Goal: Find specific page/section: Find specific page/section

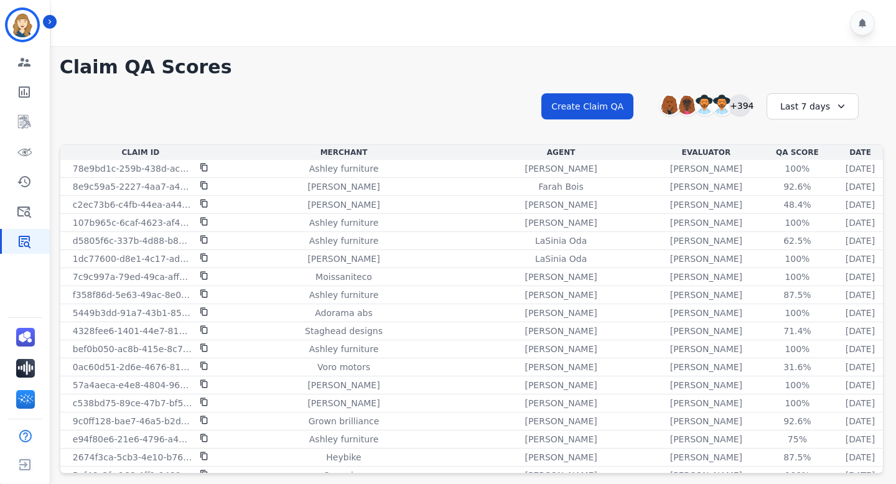
click at [742, 110] on div "+394" at bounding box center [739, 105] width 21 height 21
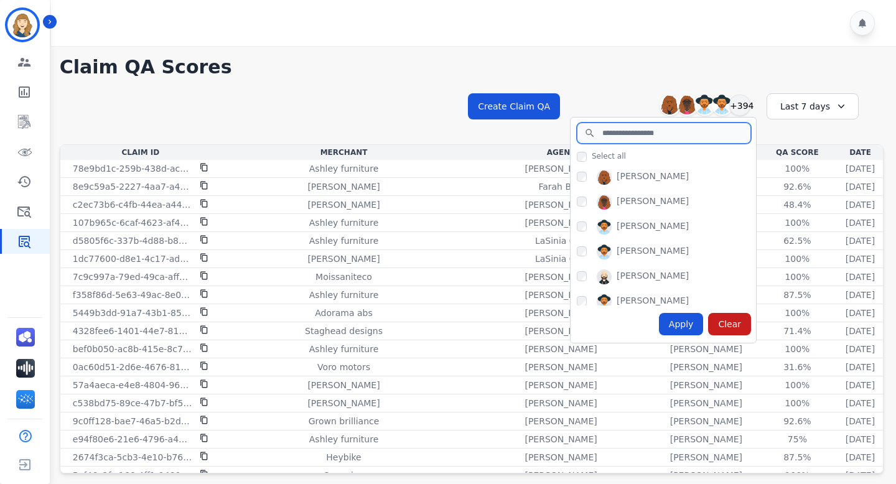
click at [682, 134] on input "search" at bounding box center [664, 133] width 174 height 21
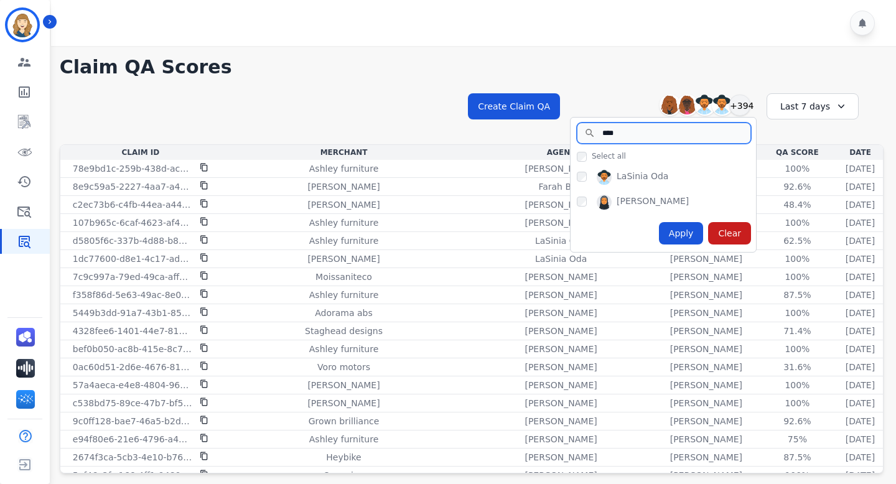
type input "****"
click at [627, 233] on div "Apply Clear" at bounding box center [663, 233] width 185 height 37
click at [681, 231] on div "Apply" at bounding box center [681, 233] width 45 height 22
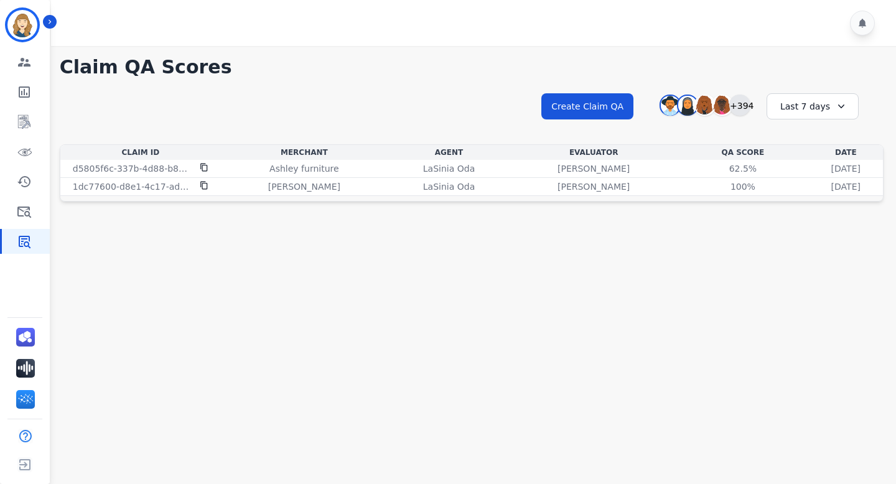
click at [740, 105] on div "+394" at bounding box center [739, 105] width 21 height 21
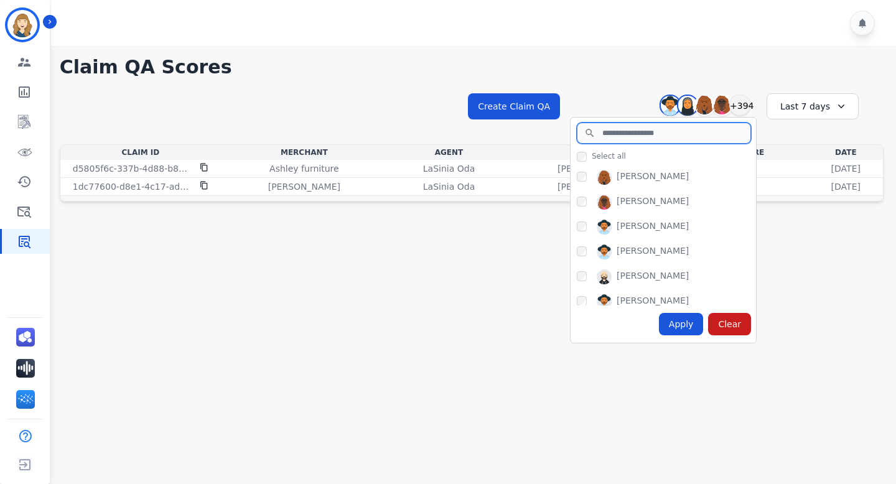
click at [620, 132] on input "search" at bounding box center [664, 133] width 174 height 21
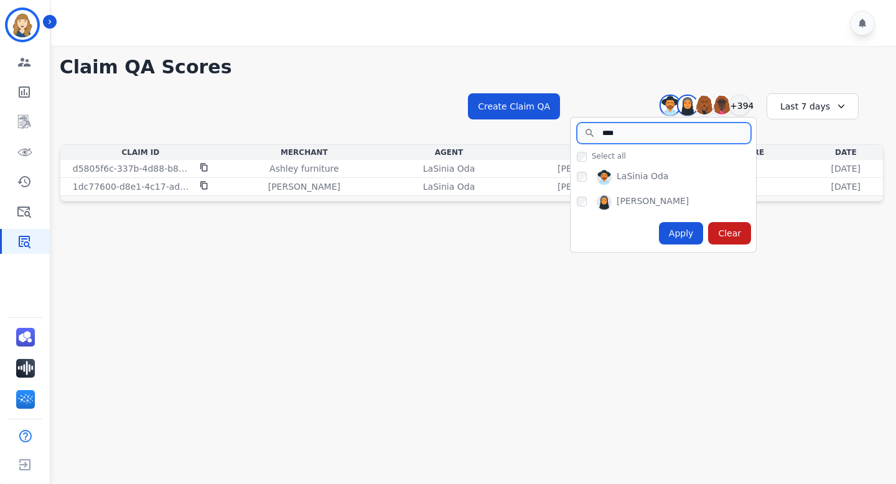
type input "****"
click at [694, 227] on div "Apply" at bounding box center [681, 233] width 45 height 22
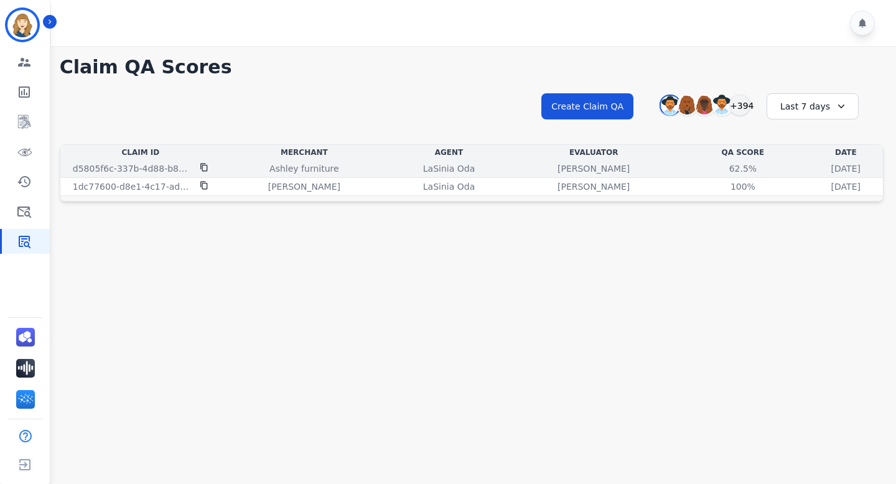
click at [202, 167] on icon at bounding box center [203, 168] width 7 height 8
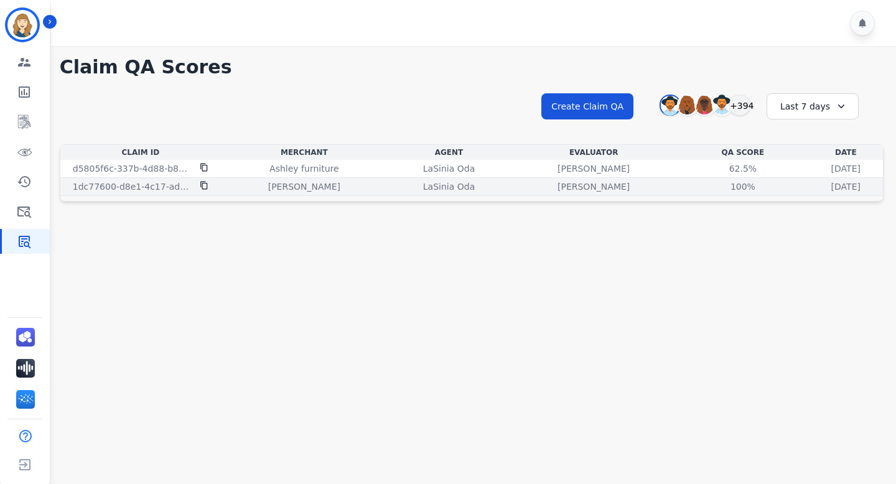
click at [202, 184] on icon at bounding box center [203, 186] width 7 height 8
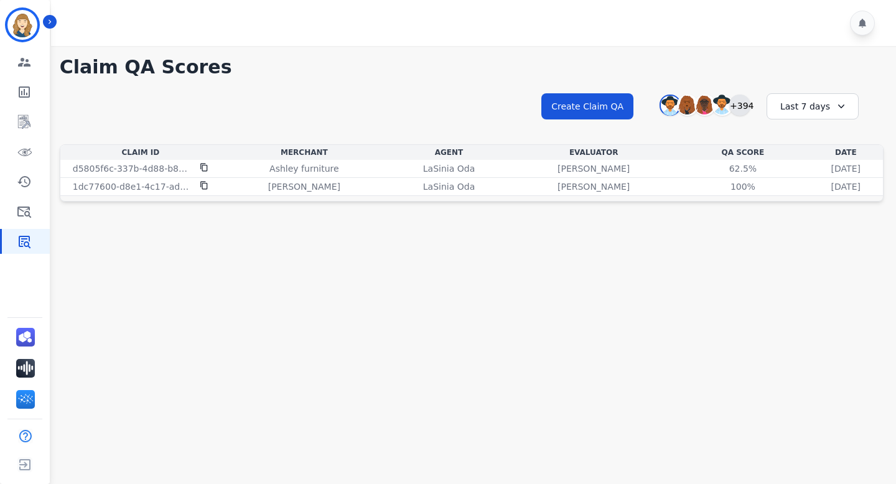
click at [740, 102] on div "+394" at bounding box center [739, 105] width 21 height 21
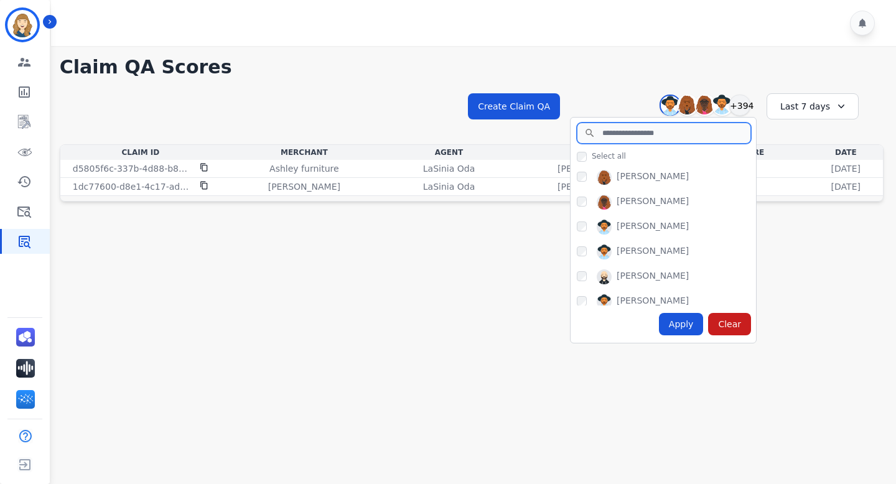
click at [660, 141] on input "search" at bounding box center [664, 133] width 174 height 21
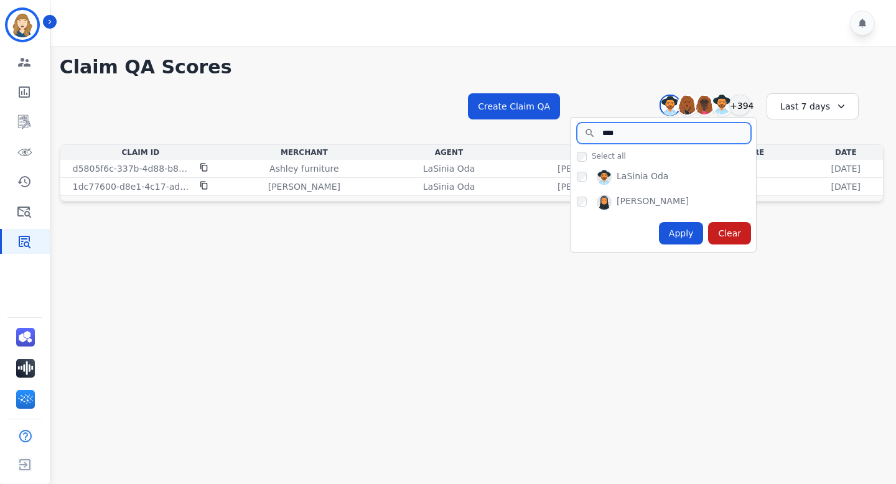
type input "****"
click at [678, 233] on div "Apply" at bounding box center [681, 233] width 45 height 22
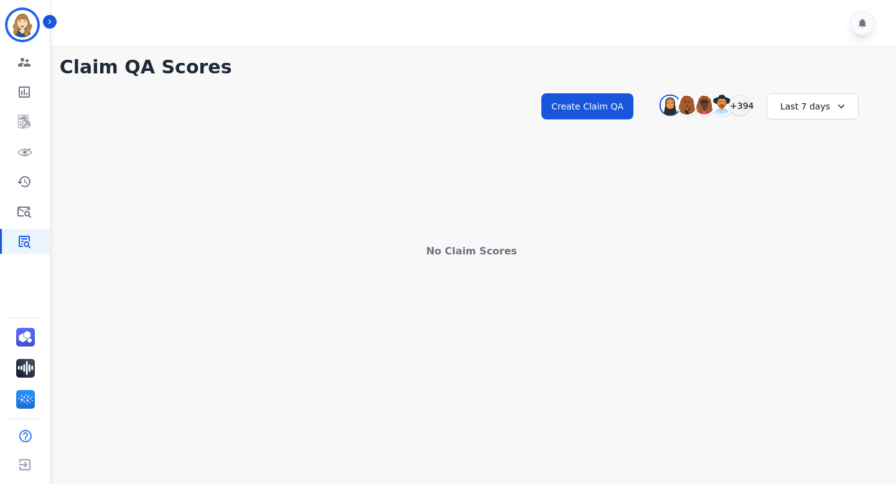
click at [809, 103] on div "Last 7 days" at bounding box center [813, 106] width 92 height 26
click at [810, 240] on li "Last 12 months" at bounding box center [821, 248] width 62 height 25
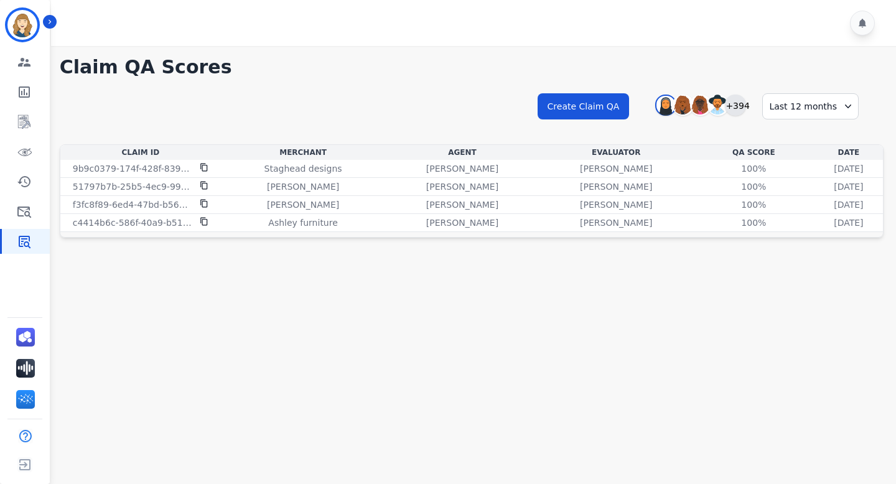
click at [746, 111] on div "+394" at bounding box center [735, 105] width 21 height 21
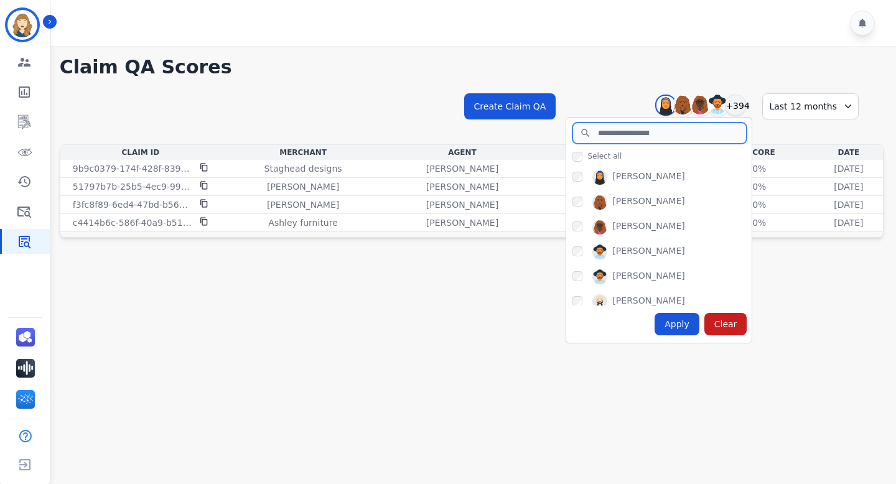
click at [635, 138] on input "search" at bounding box center [659, 133] width 174 height 21
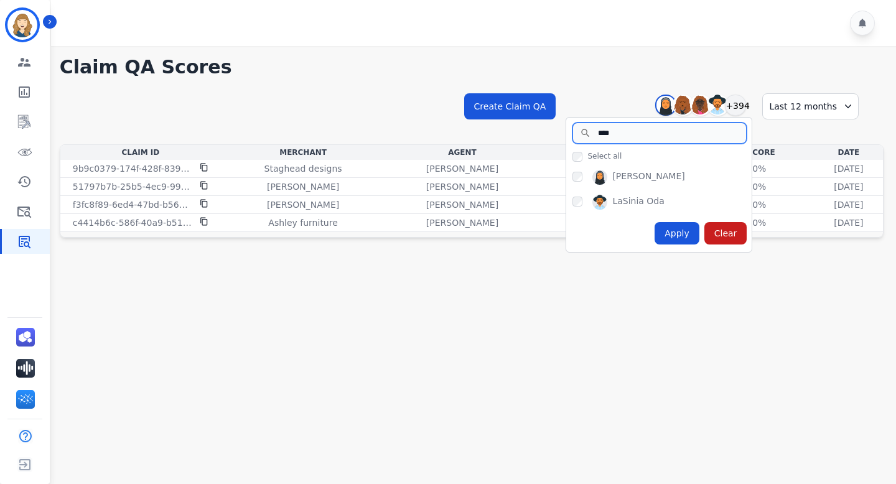
type input "****"
click at [682, 235] on div "Apply" at bounding box center [677, 233] width 45 height 22
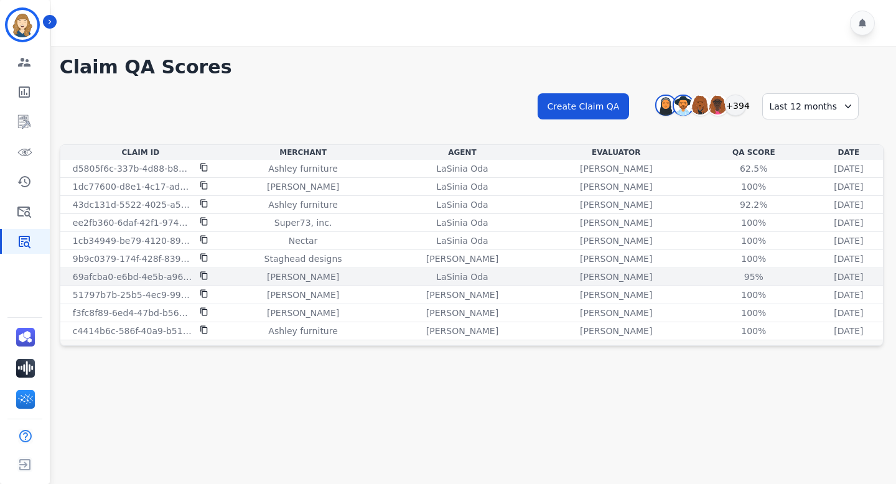
click at [204, 275] on icon at bounding box center [204, 275] width 9 height 9
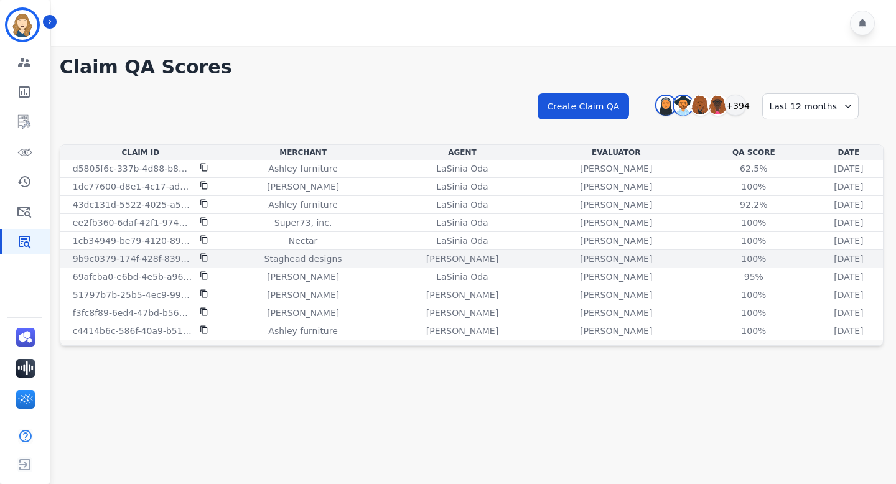
click at [202, 255] on icon at bounding box center [203, 258] width 7 height 8
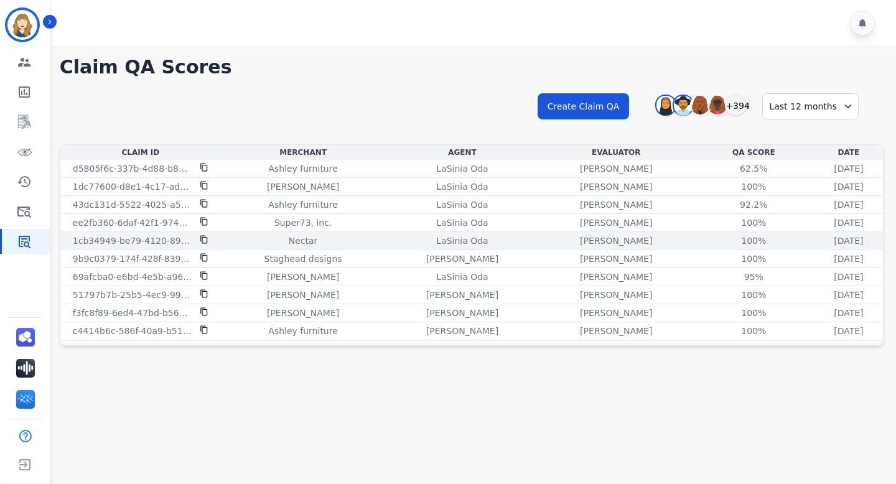
click at [205, 240] on icon at bounding box center [204, 239] width 9 height 9
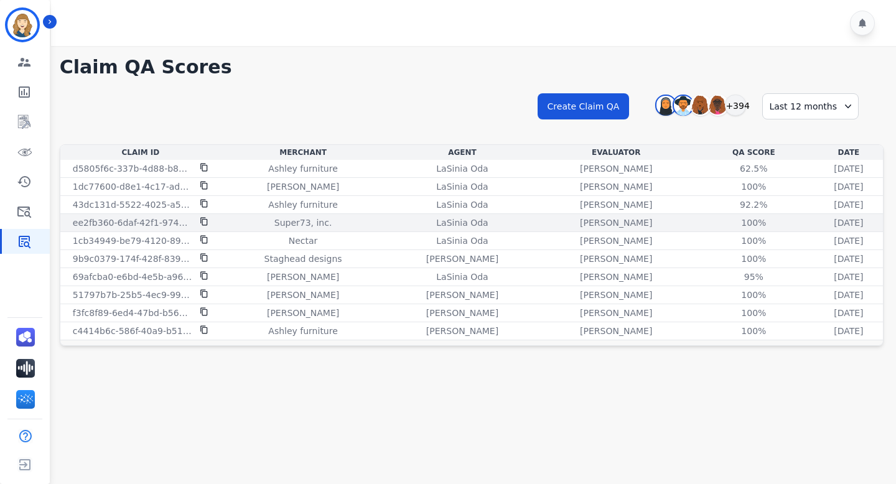
click at [202, 222] on icon at bounding box center [203, 222] width 7 height 8
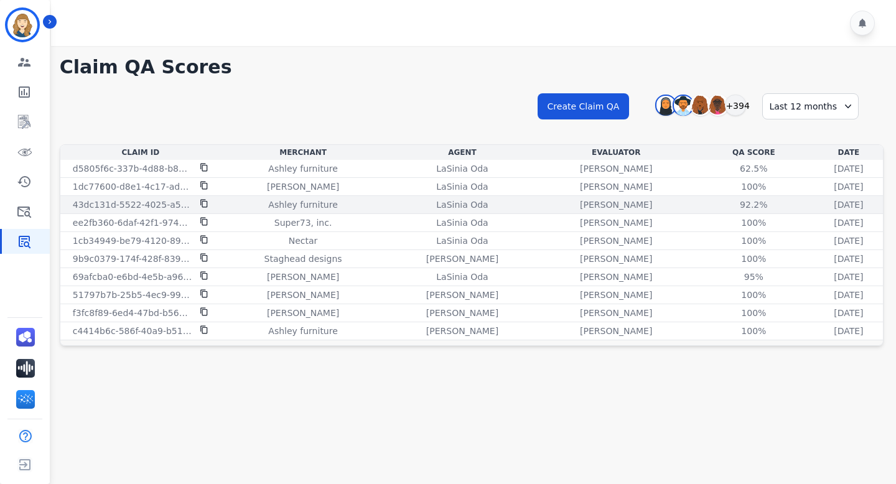
click at [204, 201] on icon at bounding box center [203, 204] width 7 height 8
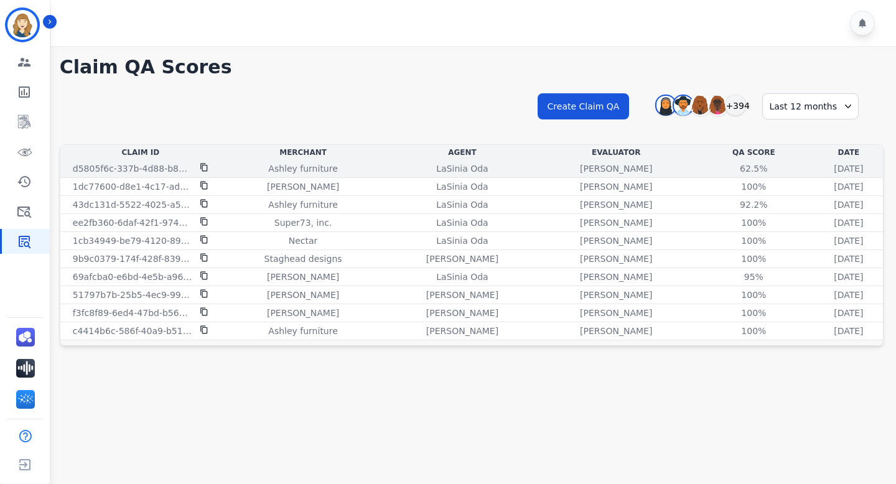
click at [206, 167] on icon at bounding box center [204, 167] width 9 height 9
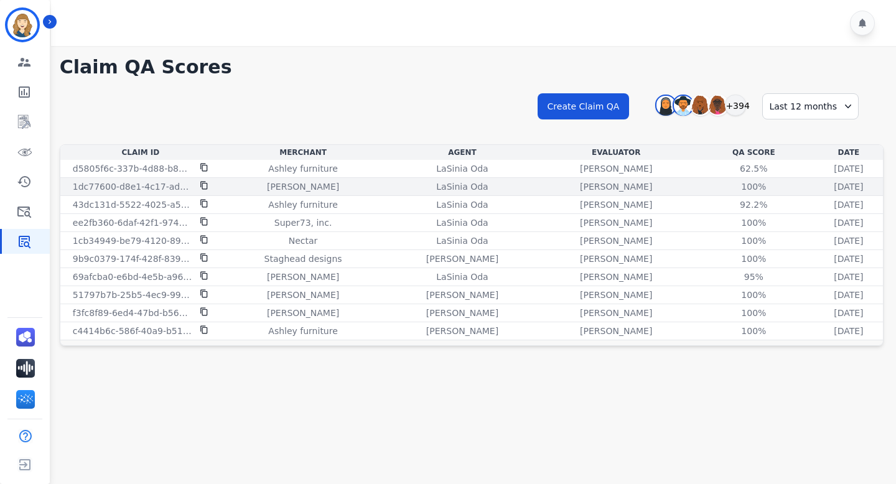
click at [203, 185] on icon at bounding box center [204, 185] width 9 height 9
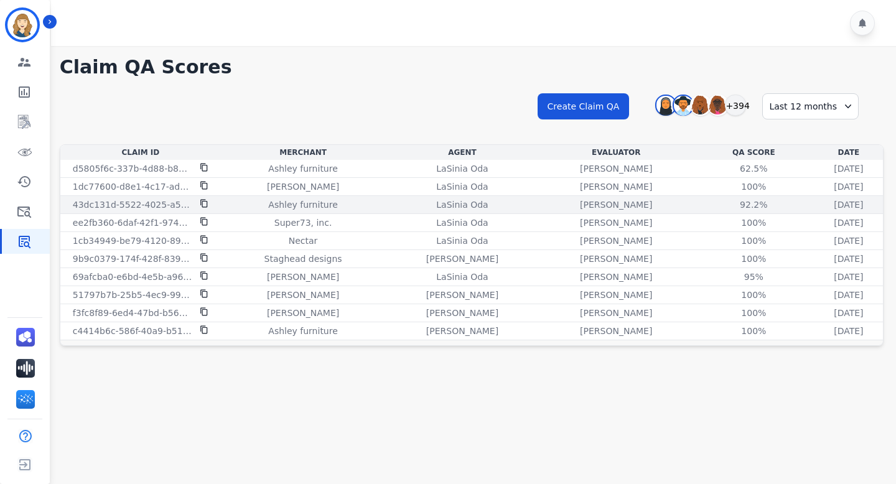
click at [205, 202] on icon at bounding box center [204, 203] width 9 height 9
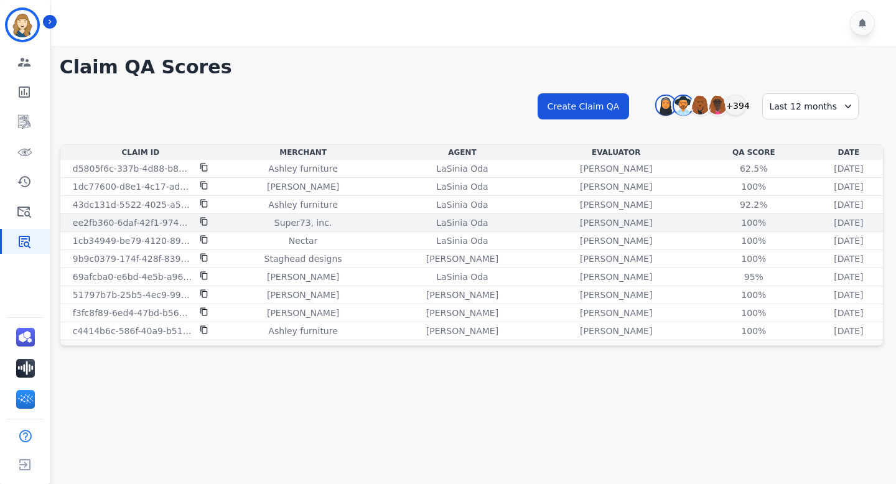
click at [202, 220] on icon at bounding box center [204, 221] width 9 height 9
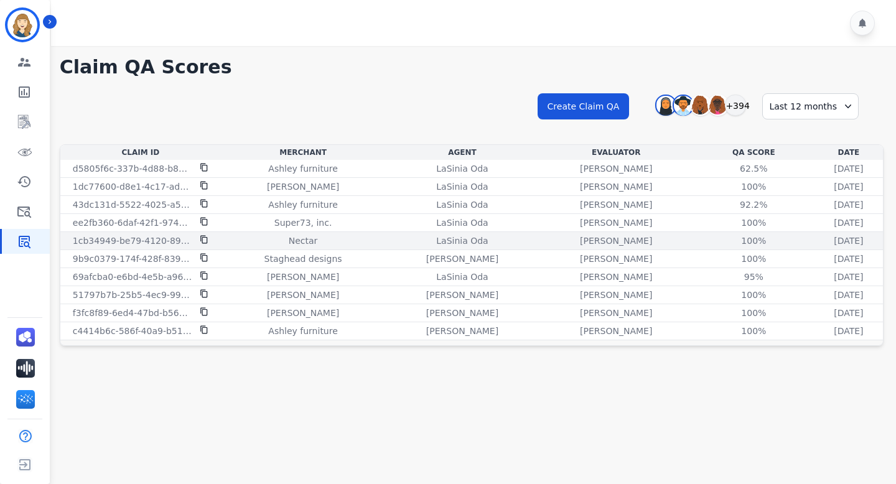
click at [200, 240] on icon at bounding box center [204, 239] width 9 height 9
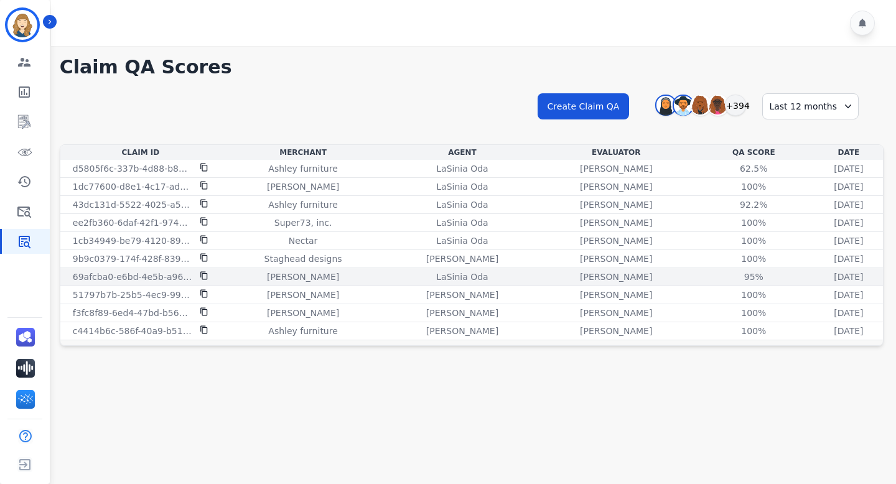
click at [202, 276] on icon at bounding box center [204, 275] width 9 height 9
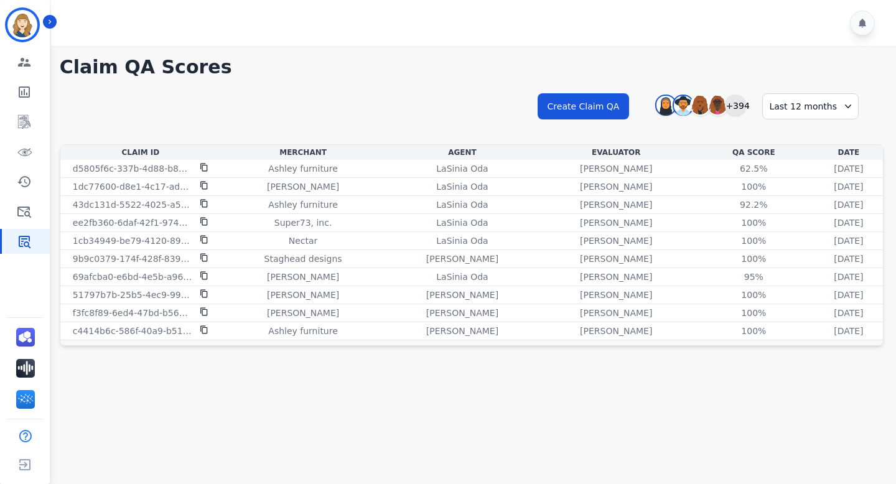
click at [740, 111] on div "+394" at bounding box center [735, 105] width 21 height 21
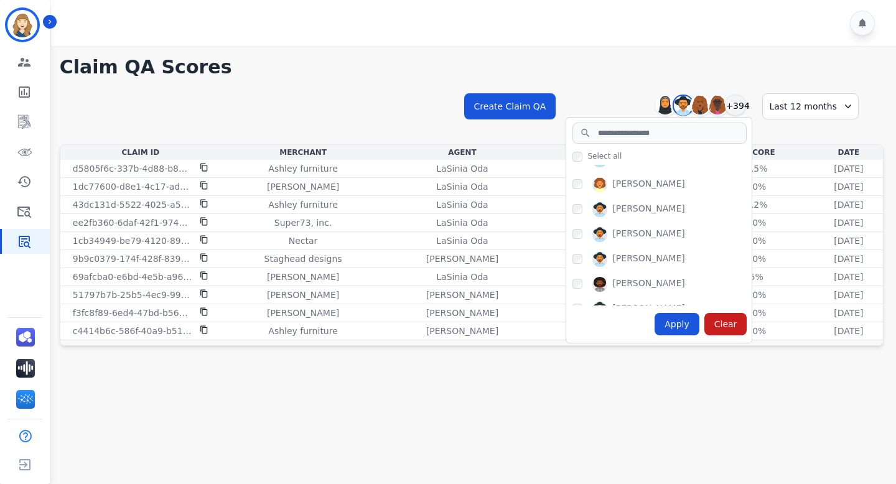
scroll to position [3361, 0]
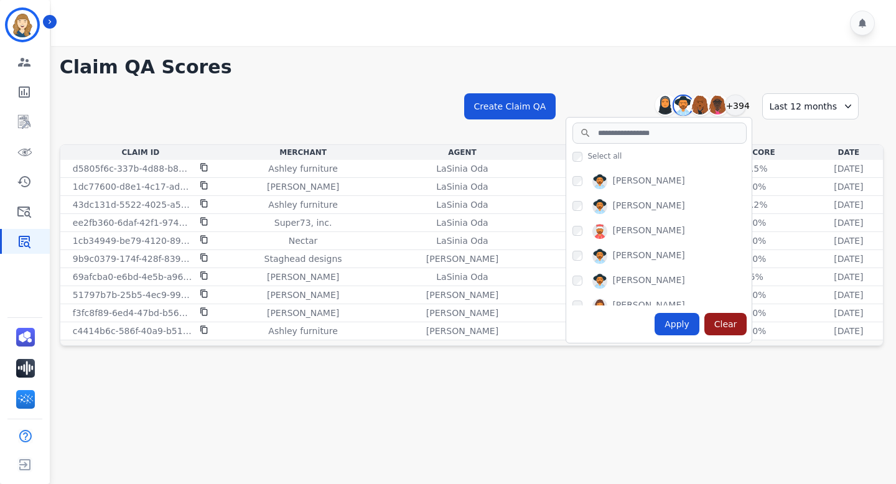
click at [731, 322] on div "Clear" at bounding box center [725, 324] width 43 height 22
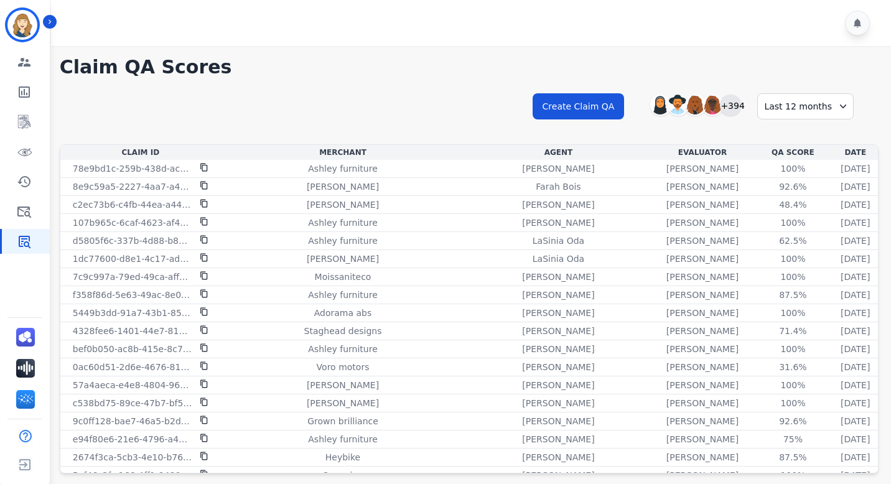
click at [741, 107] on div "+394" at bounding box center [730, 105] width 21 height 21
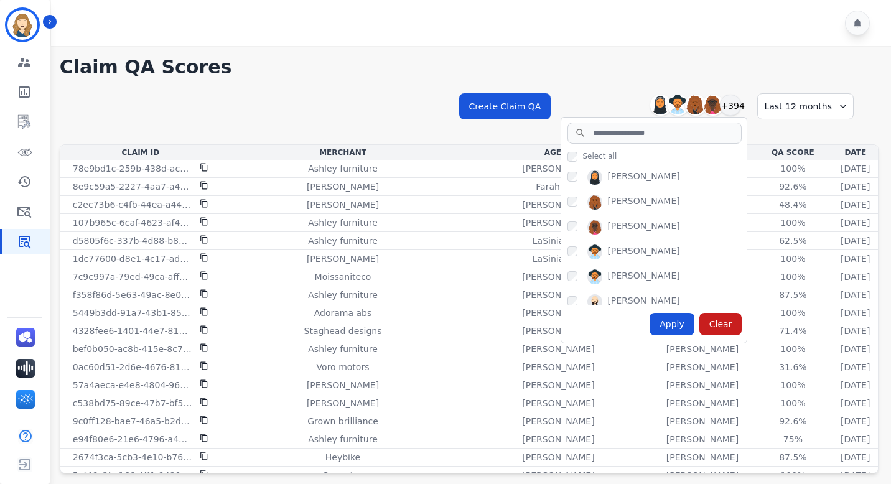
click at [582, 175] on div "[PERSON_NAME]" at bounding box center [657, 180] width 179 height 20
click at [602, 139] on input "search" at bounding box center [655, 133] width 174 height 21
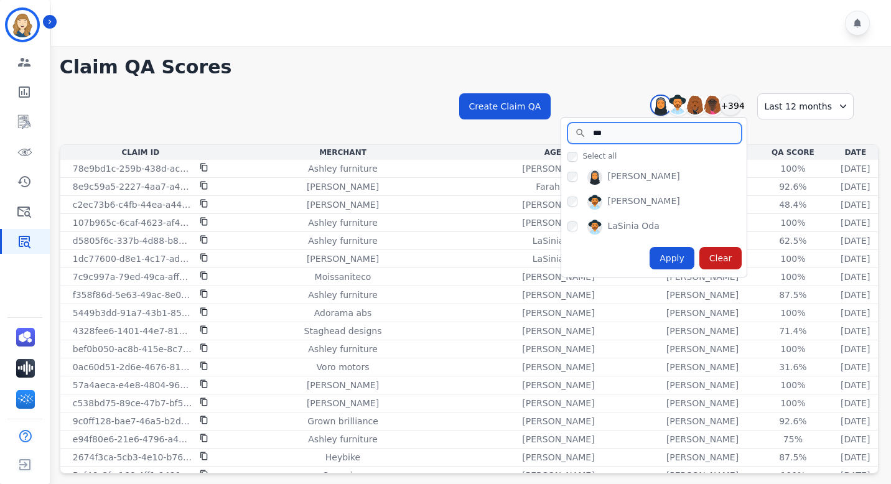
type input "***"
click at [676, 256] on div "Apply" at bounding box center [672, 258] width 45 height 22
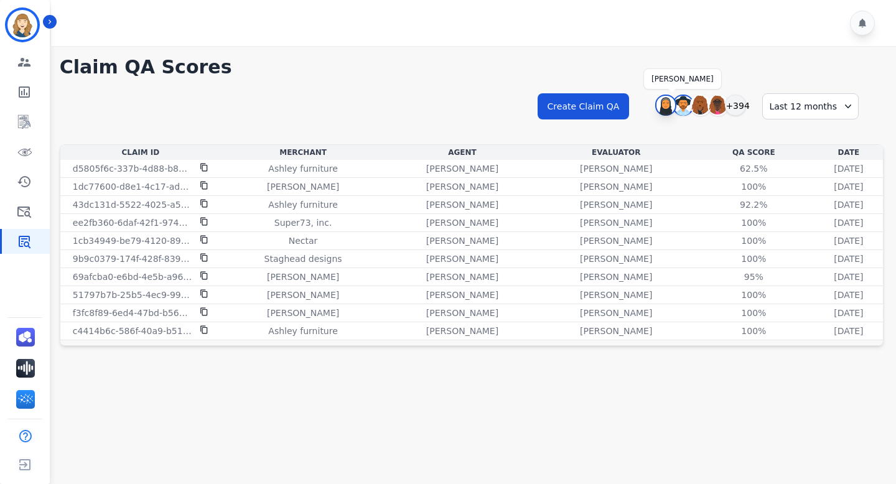
click at [664, 107] on img at bounding box center [665, 106] width 19 height 20
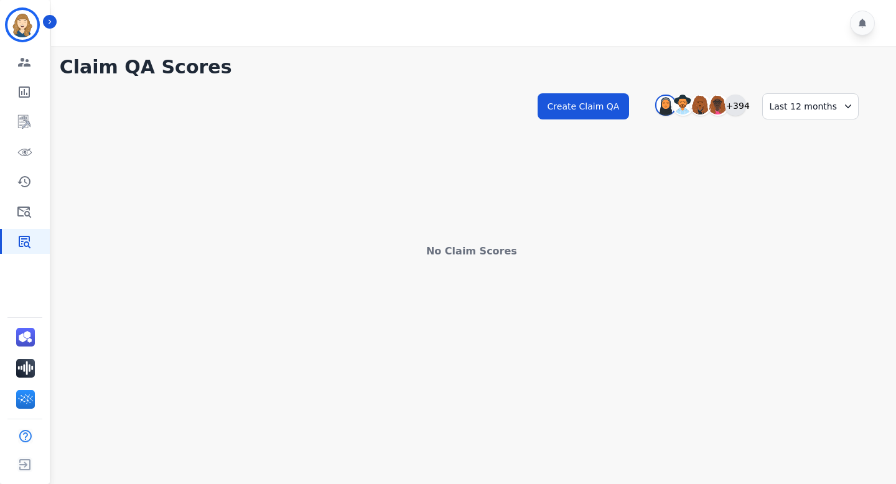
click at [743, 104] on div "+394" at bounding box center [735, 105] width 21 height 21
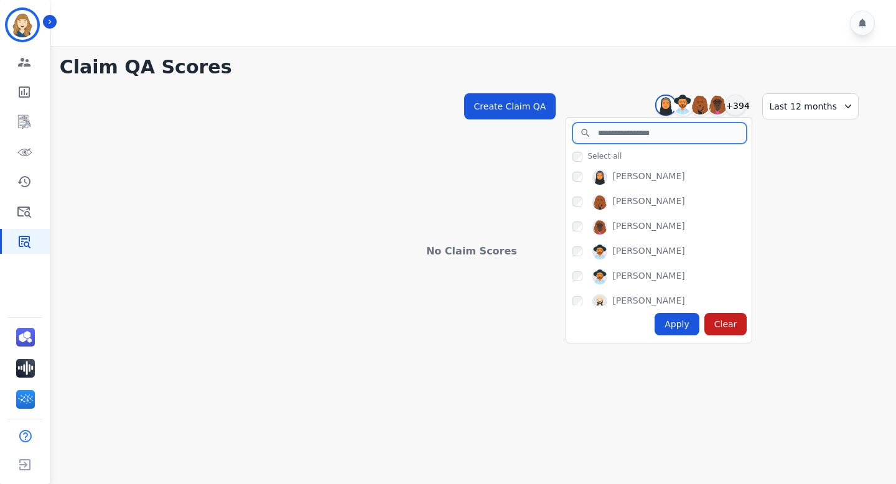
click at [676, 131] on input "search" at bounding box center [659, 133] width 174 height 21
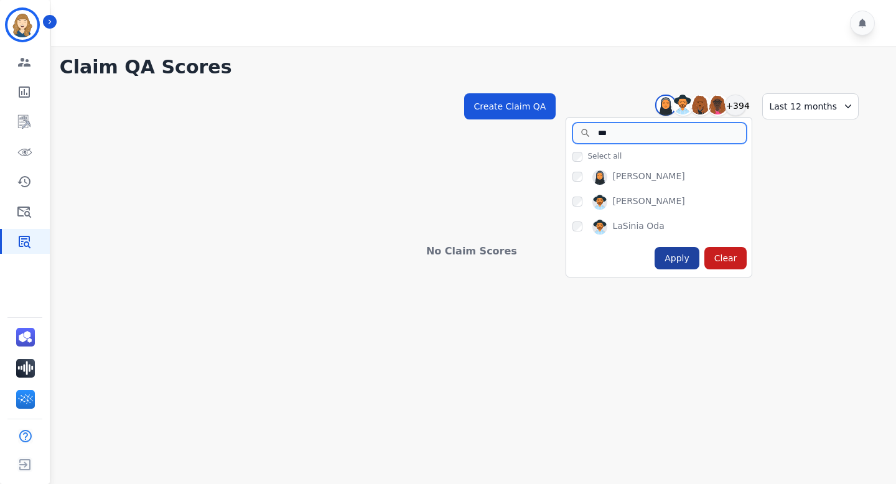
type input "***"
click at [682, 264] on div "Apply" at bounding box center [677, 258] width 45 height 22
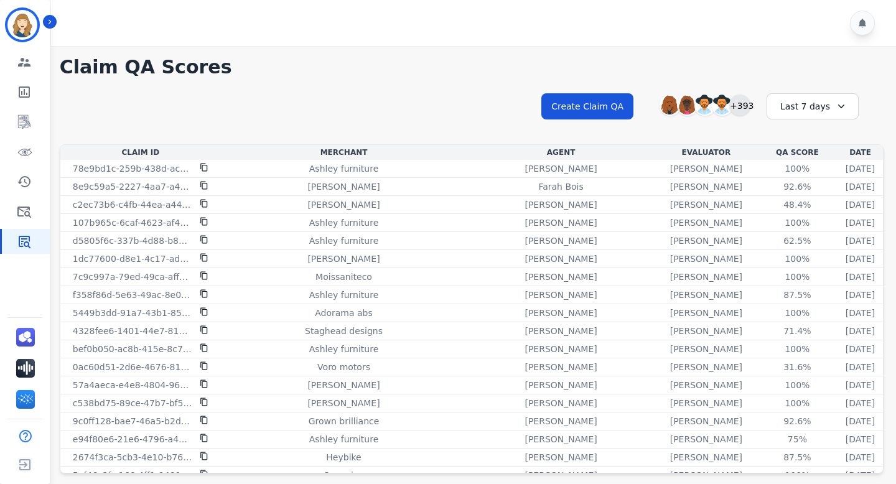
click at [743, 106] on div "+393" at bounding box center [739, 105] width 21 height 21
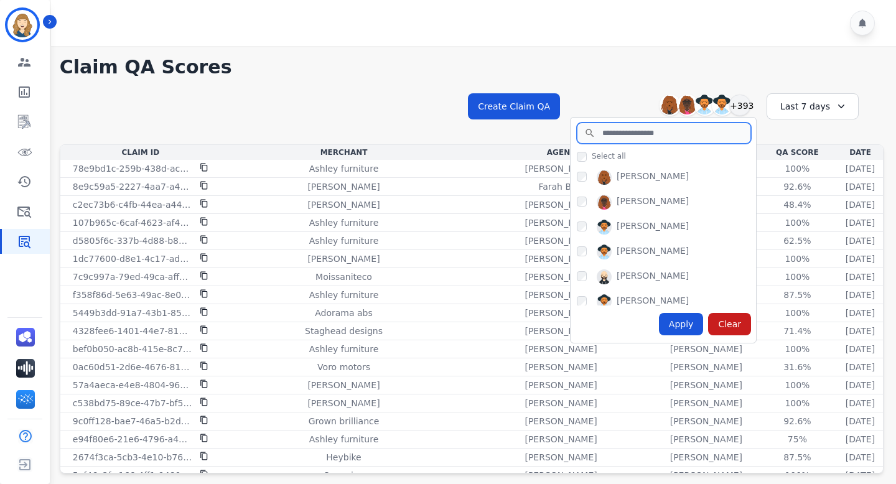
click at [640, 136] on input "search" at bounding box center [664, 133] width 174 height 21
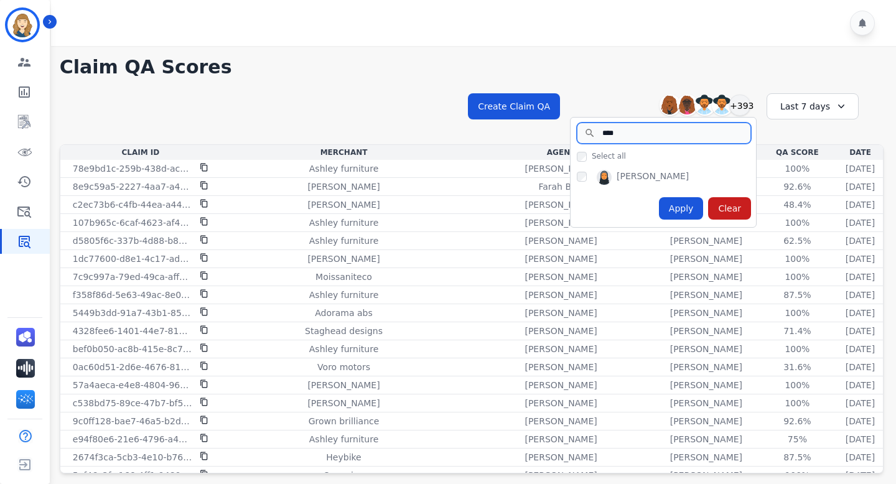
type input "****"
click at [748, 152] on div "Select all" at bounding box center [666, 156] width 179 height 12
click at [688, 205] on div "Apply" at bounding box center [681, 208] width 45 height 22
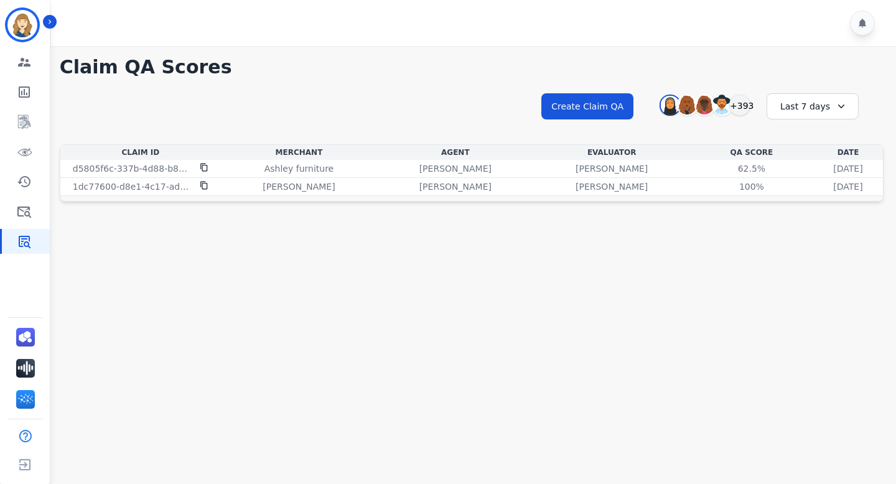
click at [813, 105] on div "Last 7 days" at bounding box center [813, 106] width 92 height 26
click at [803, 241] on li "Last 12 months" at bounding box center [821, 248] width 62 height 25
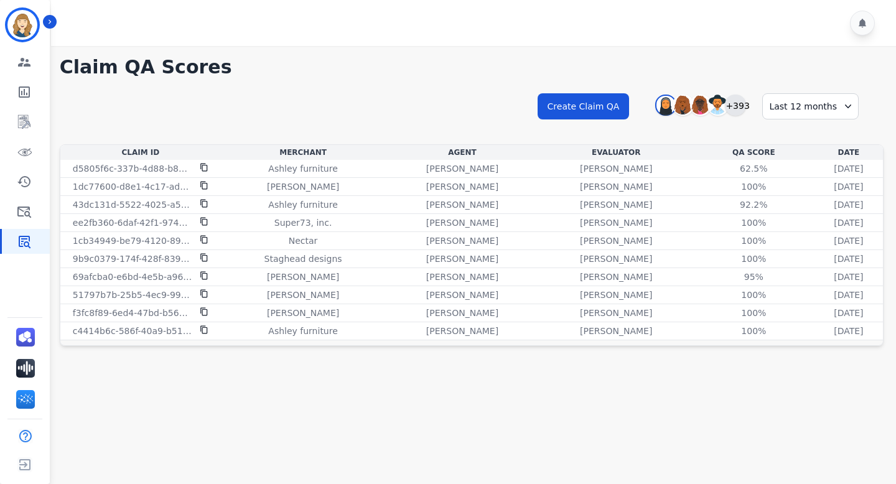
click at [741, 109] on div "+393" at bounding box center [735, 105] width 21 height 21
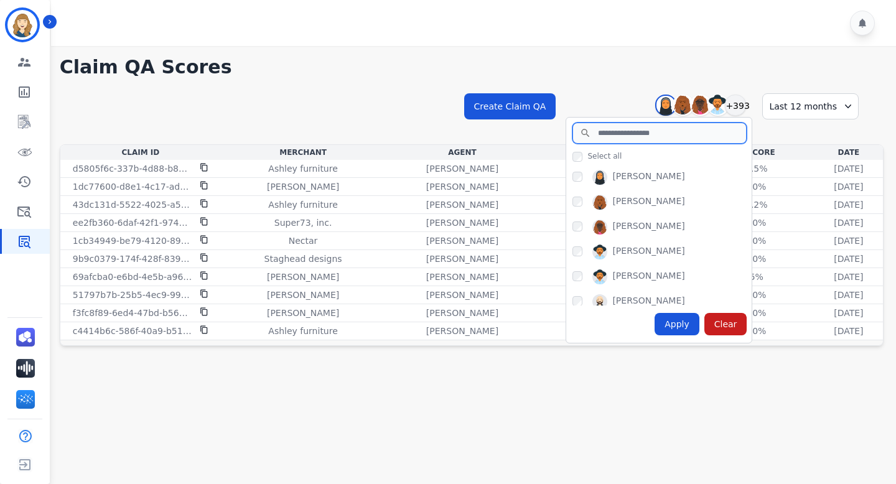
click at [641, 140] on input "search" at bounding box center [659, 133] width 174 height 21
type input "*"
click at [620, 70] on h1 "Claim QA Scores" at bounding box center [472, 67] width 824 height 22
